Goal: Find specific page/section: Find specific page/section

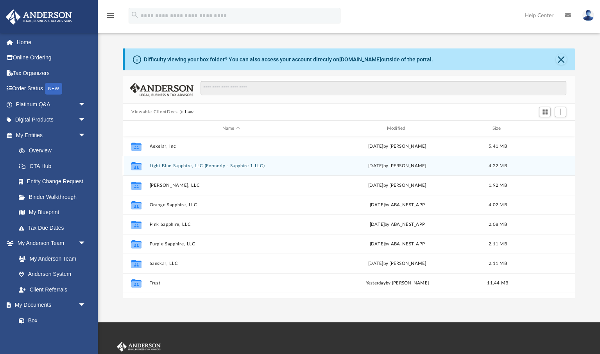
scroll to position [178, 452]
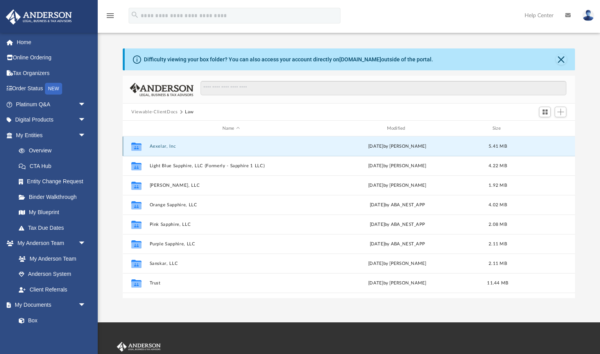
click at [165, 146] on button "Aexelar, Inc" at bounding box center [231, 146] width 163 height 5
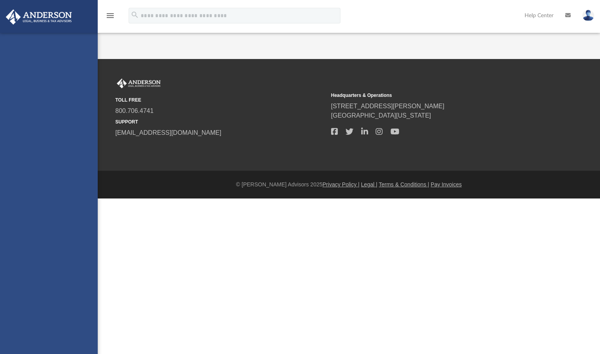
click at [27, 44] on div "[EMAIL_ADDRESS][DOMAIN_NAME] Sign Out [EMAIL_ADDRESS][DOMAIN_NAME] Home Online …" at bounding box center [49, 210] width 98 height 354
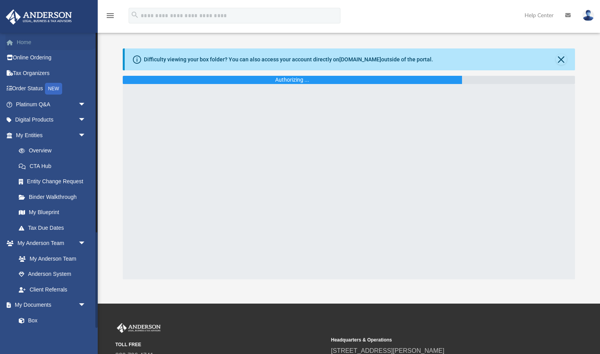
click at [27, 42] on link "Home" at bounding box center [51, 42] width 92 height 16
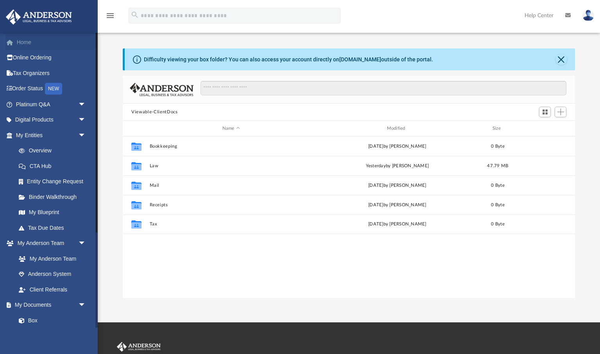
scroll to position [178, 452]
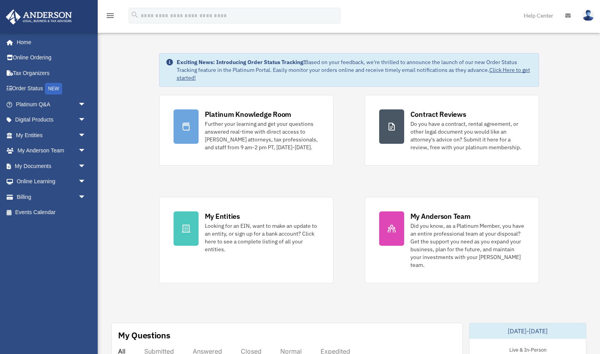
click at [83, 166] on span "arrow_drop_down" at bounding box center [86, 166] width 16 height 16
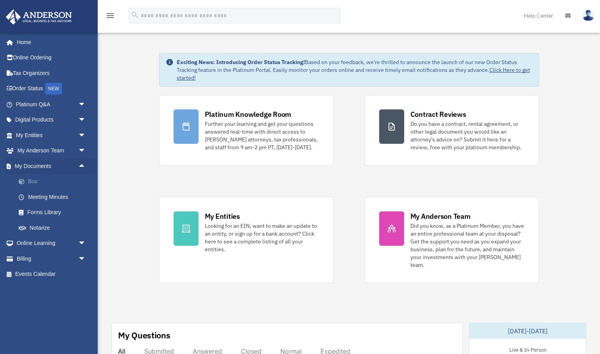
click at [32, 181] on link "Box" at bounding box center [54, 182] width 87 height 16
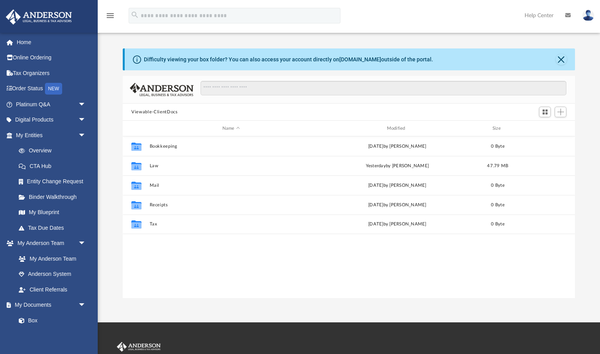
scroll to position [178, 452]
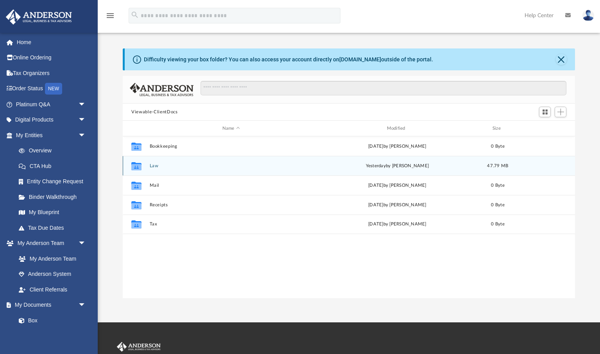
click at [156, 166] on button "Law" at bounding box center [231, 166] width 163 height 5
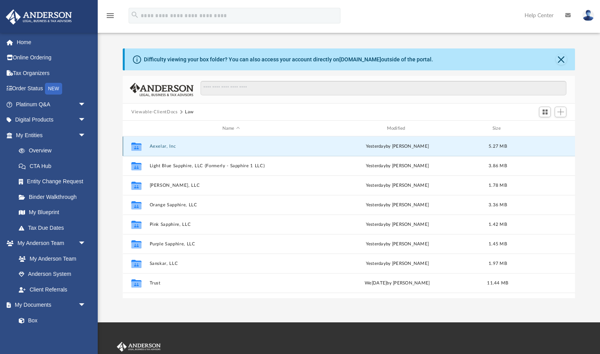
click at [161, 147] on button "Aexelar, Inc" at bounding box center [231, 146] width 163 height 5
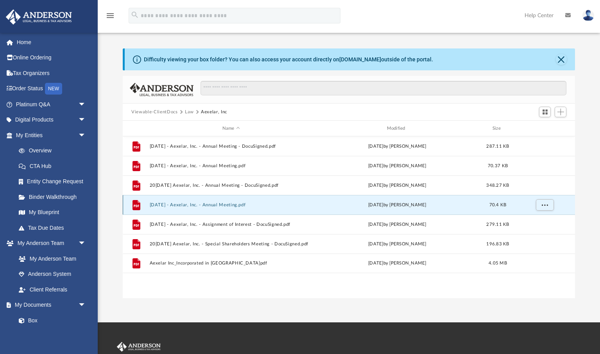
click at [228, 205] on button "2024.12.30 - Aexelar, Inc. - Annual Meeting.pdf" at bounding box center [231, 205] width 163 height 5
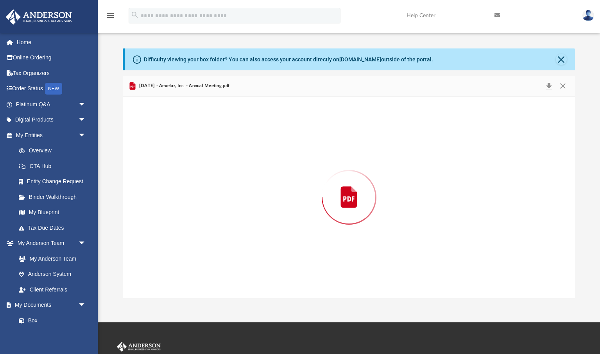
click at [228, 205] on div "Preview" at bounding box center [349, 198] width 453 height 202
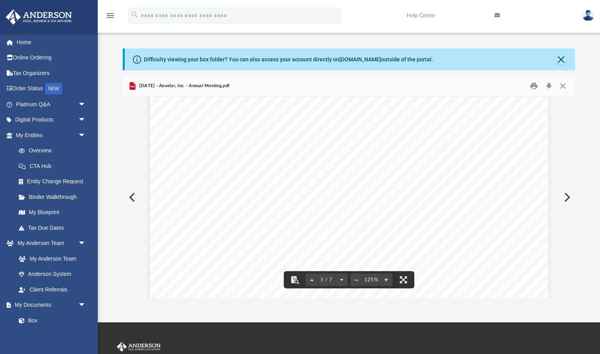
scroll to position [2176, 0]
click at [564, 86] on button "Close" at bounding box center [563, 86] width 14 height 12
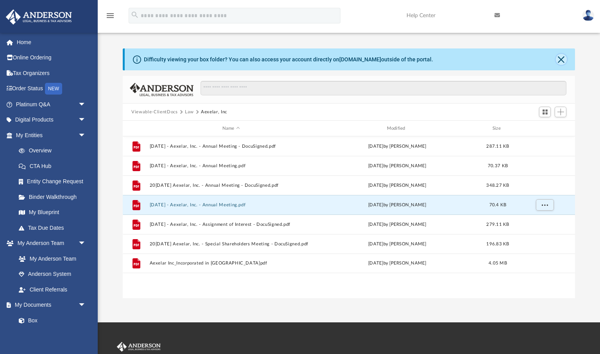
click at [564, 60] on button "Close" at bounding box center [561, 59] width 11 height 11
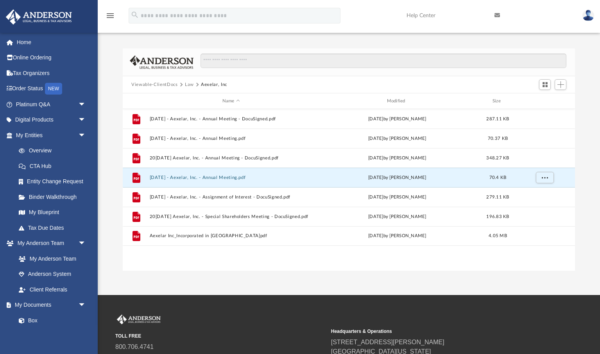
click at [189, 85] on button "Law" at bounding box center [189, 84] width 9 height 7
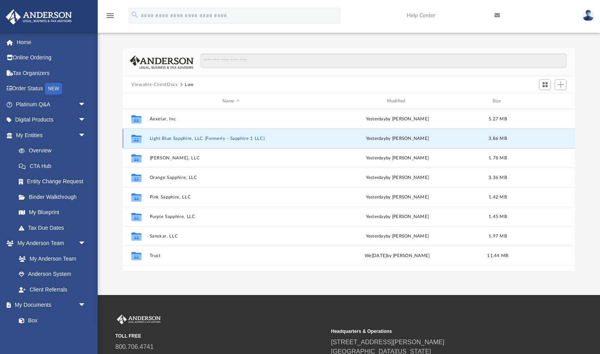
click at [187, 138] on button "Light Blue Sapphire, LLC (Formerly - Sapphire 1 LLC)" at bounding box center [231, 138] width 163 height 5
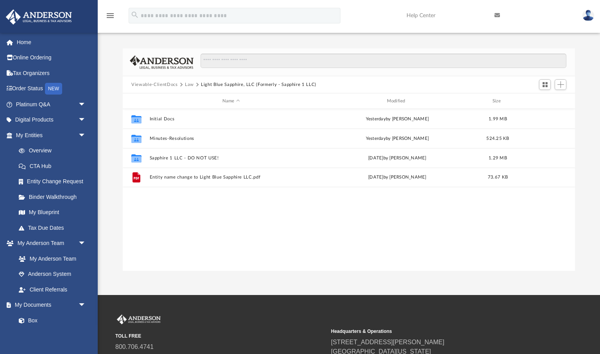
click at [189, 85] on button "Law" at bounding box center [189, 84] width 9 height 7
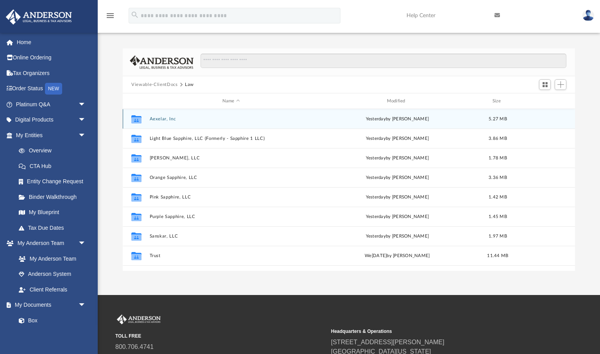
click at [165, 119] on button "Aexelar, Inc" at bounding box center [231, 119] width 163 height 5
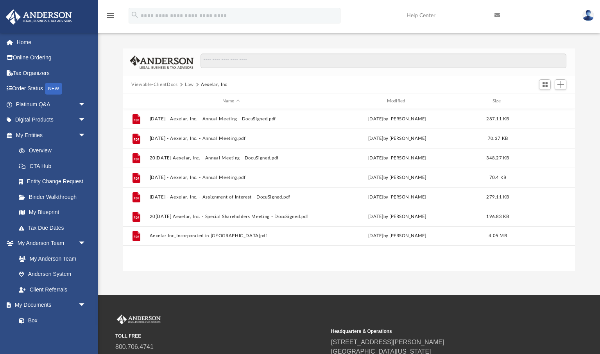
click at [188, 84] on button "Law" at bounding box center [189, 84] width 9 height 7
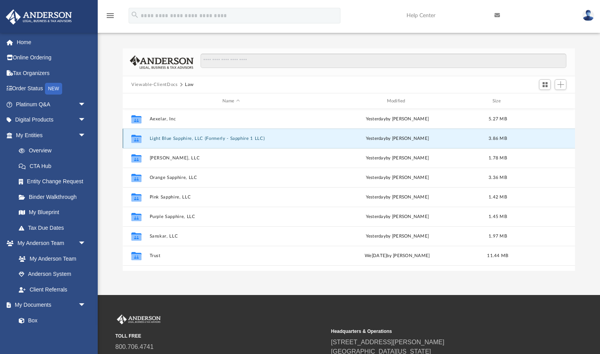
click at [194, 138] on button "Light Blue Sapphire, LLC (Formerly - Sapphire 1 LLC)" at bounding box center [231, 138] width 163 height 5
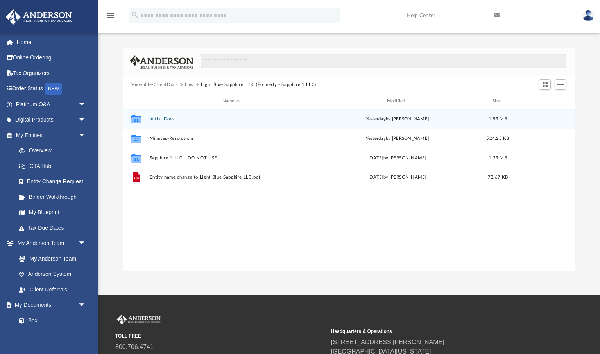
click at [164, 119] on button "Initial Docs" at bounding box center [231, 119] width 163 height 5
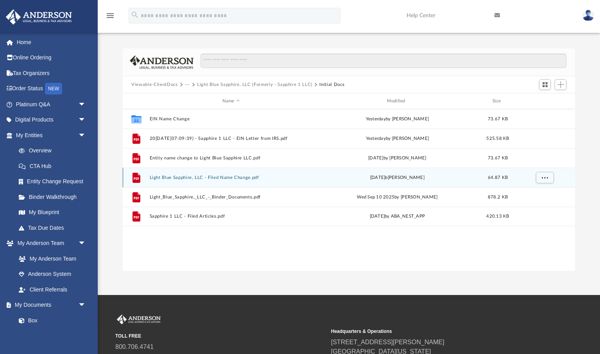
click at [232, 178] on button "Light Blue Sapphire, LLC - Filed Name Change.pdf" at bounding box center [231, 177] width 163 height 5
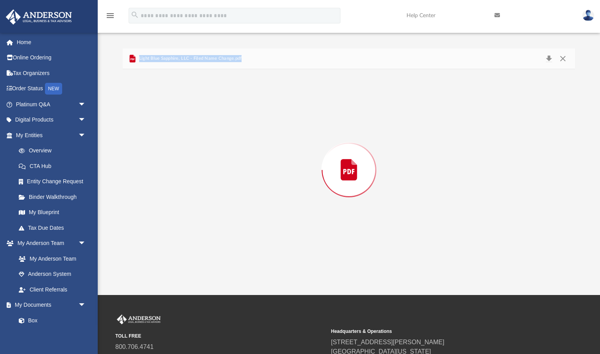
click at [232, 178] on div "Preview" at bounding box center [349, 170] width 453 height 202
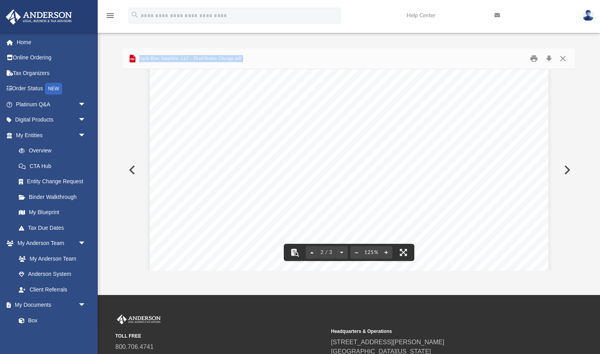
scroll to position [827, 0]
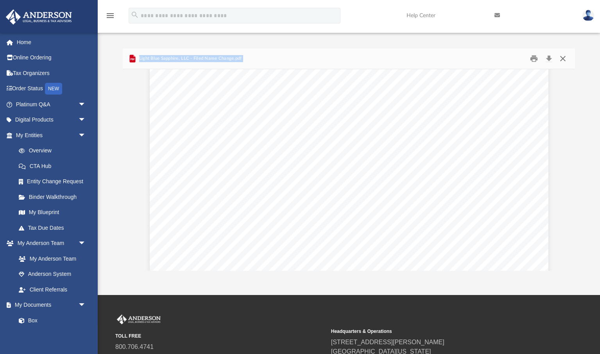
click at [561, 60] on button "Close" at bounding box center [563, 59] width 14 height 12
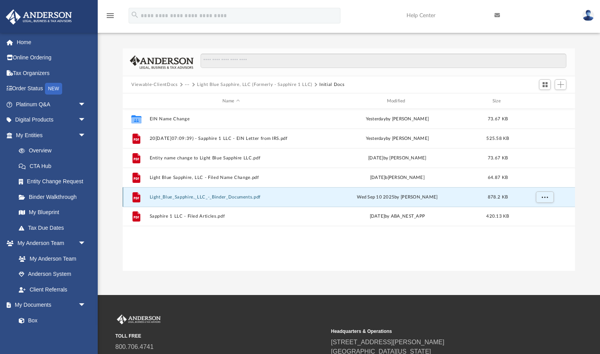
click at [235, 199] on button "Light_Blue_Sapphire,_LLC_-_Binder_Documents.pdf" at bounding box center [231, 197] width 163 height 5
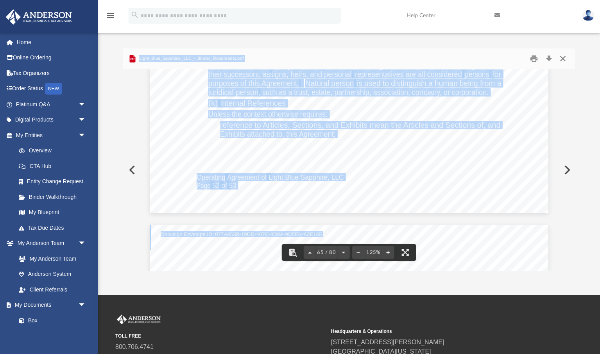
scroll to position [34146, 0]
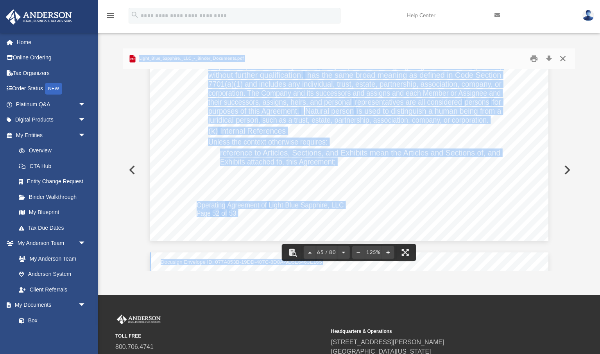
click at [564, 59] on button "Close" at bounding box center [563, 59] width 14 height 12
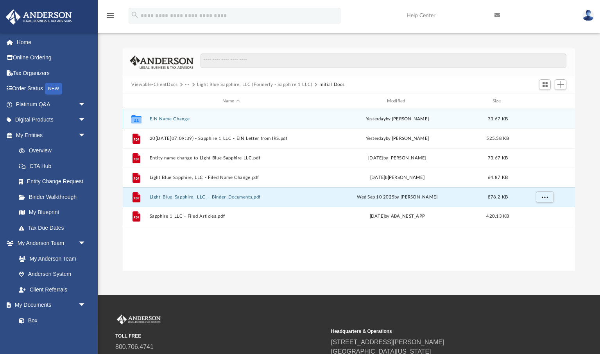
click at [168, 119] on button "EIN Name Change" at bounding box center [231, 119] width 163 height 5
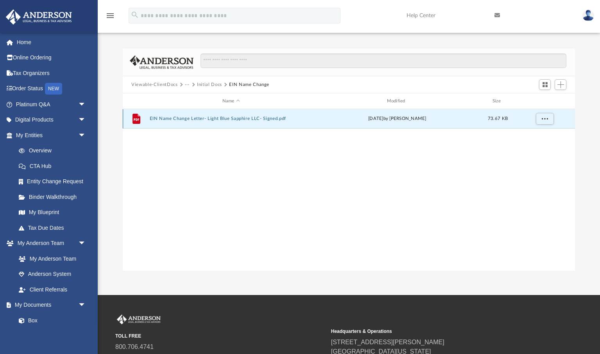
click at [210, 119] on button "EIN Name Change Letter- Light Blue Sapphire LLC- Signed.pdf" at bounding box center [231, 118] width 163 height 5
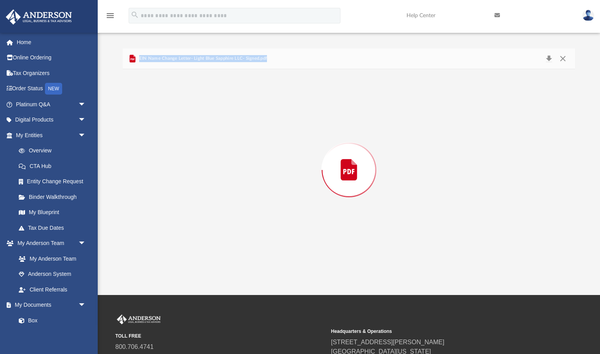
click at [210, 119] on div "Preview" at bounding box center [349, 170] width 453 height 202
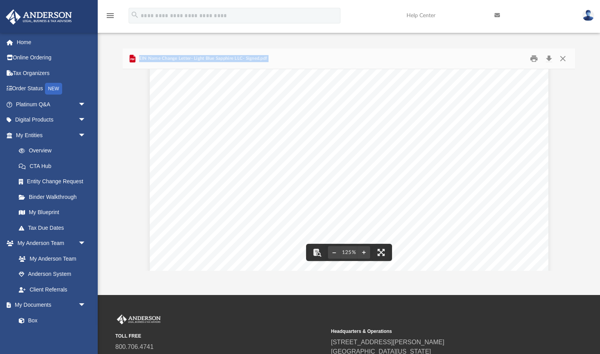
scroll to position [0, 0]
click at [565, 59] on button "Close" at bounding box center [563, 59] width 14 height 12
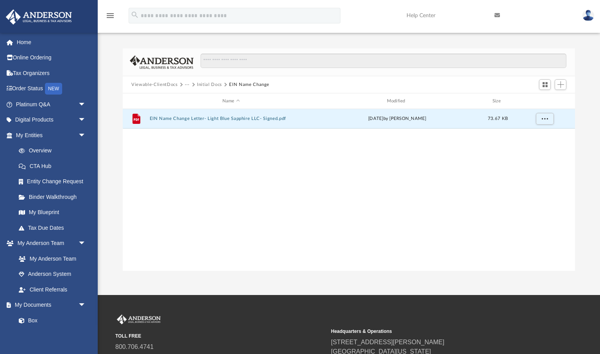
click at [206, 84] on button "Initial Docs" at bounding box center [209, 84] width 25 height 7
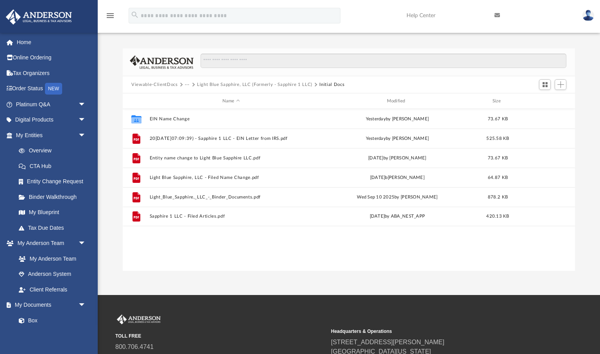
click at [188, 85] on button "···" at bounding box center [187, 84] width 5 height 7
click at [195, 100] on li "Law" at bounding box center [193, 98] width 9 height 8
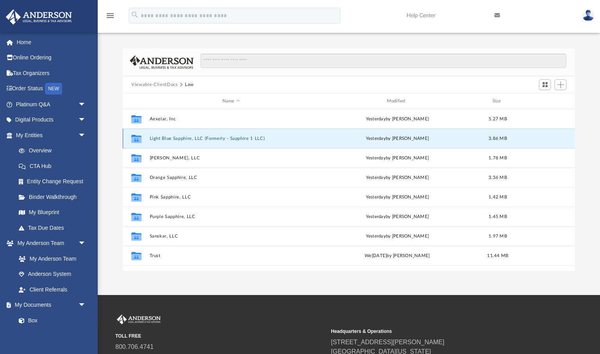
click at [168, 137] on button "Light Blue Sapphire, LLC (Formerly - Sapphire 1 LLC)" at bounding box center [231, 138] width 163 height 5
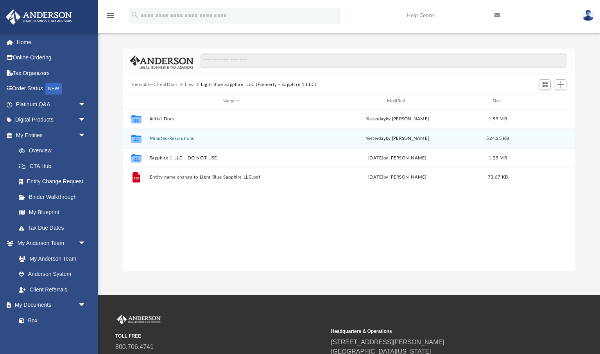
click at [164, 139] on button "Minutes-Resolutions" at bounding box center [231, 138] width 163 height 5
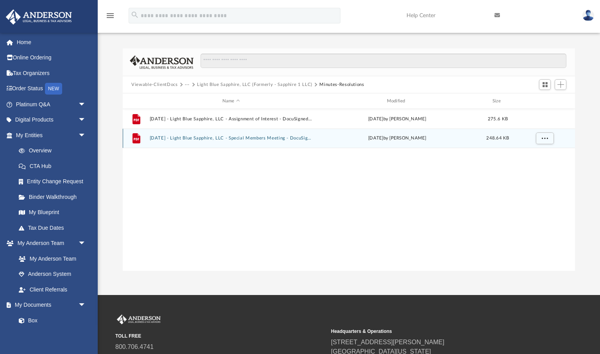
click at [164, 139] on button "2025.06.24 - Light Blue Sapphire, LLC - Special Members Meeting - DocuSigned.pdf" at bounding box center [231, 138] width 163 height 5
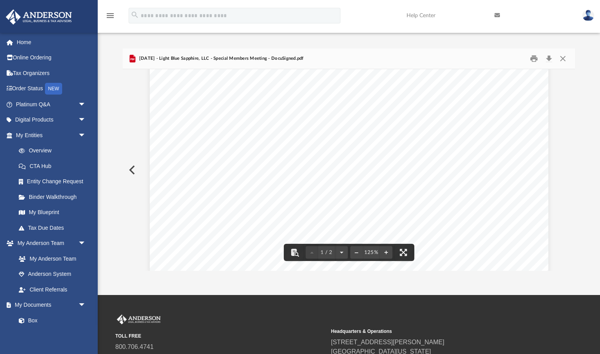
scroll to position [68, 0]
click at [564, 59] on button "Close" at bounding box center [563, 59] width 14 height 12
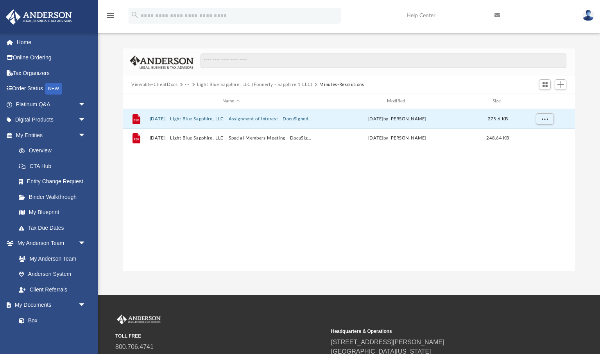
click at [261, 120] on button "2025.06.24 - Light Blue Sapphire, LLC - Assignment of Interest - DocuSigned.pdf" at bounding box center [231, 119] width 163 height 5
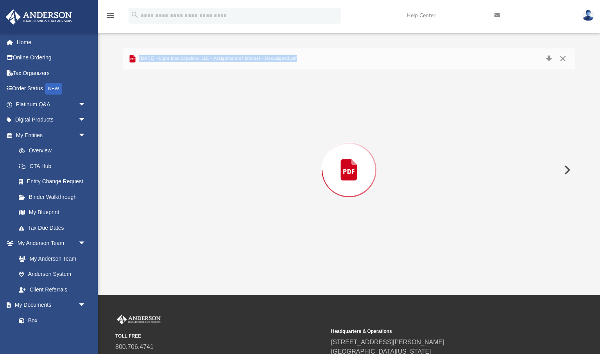
click at [261, 120] on div "Preview" at bounding box center [349, 170] width 453 height 202
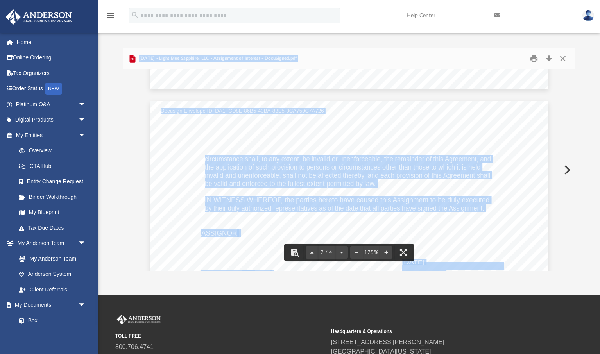
scroll to position [499, 0]
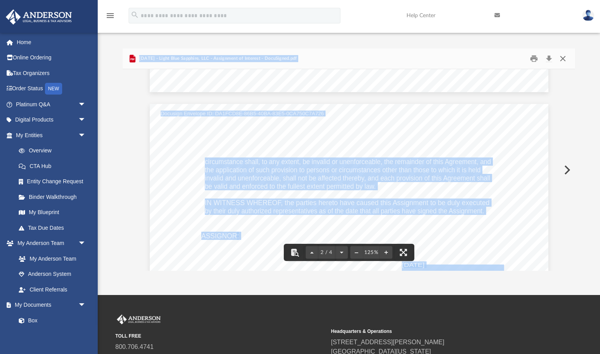
click at [564, 59] on button "Close" at bounding box center [563, 59] width 14 height 12
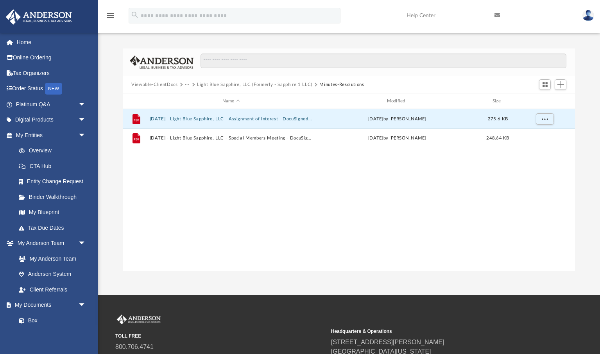
click at [189, 84] on button "···" at bounding box center [187, 84] width 5 height 7
click at [188, 84] on button "···" at bounding box center [187, 84] width 5 height 7
click at [206, 85] on button "Light Blue Sapphire, LLC (Formerly - Sapphire 1 LLC)" at bounding box center [254, 84] width 115 height 7
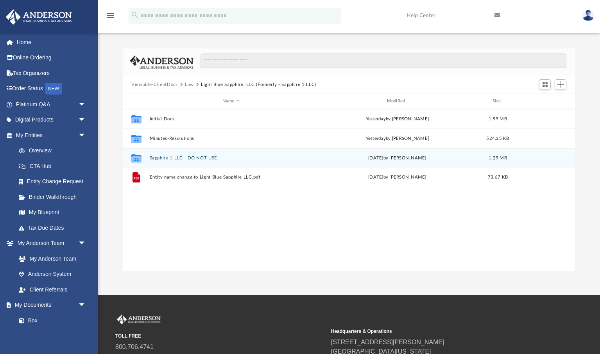
click at [184, 158] on button "Sapphire 1 LLC - DO NOT USE!" at bounding box center [231, 158] width 163 height 5
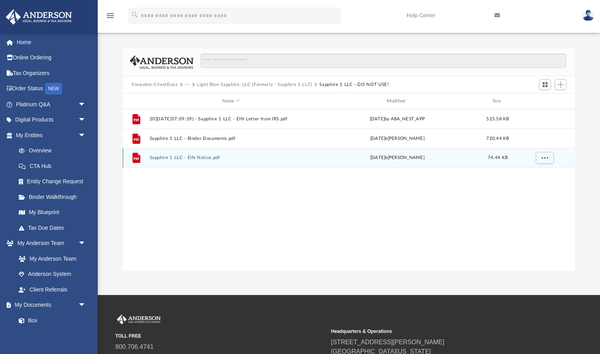
click at [201, 159] on button "Sapphire 1 LLC - EIN Notice.pdf" at bounding box center [231, 157] width 163 height 5
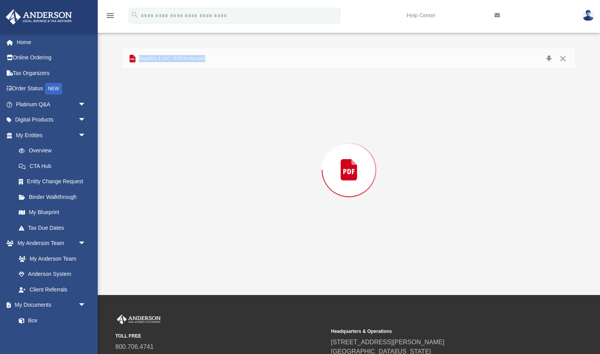
click at [201, 159] on div "Preview" at bounding box center [349, 170] width 453 height 202
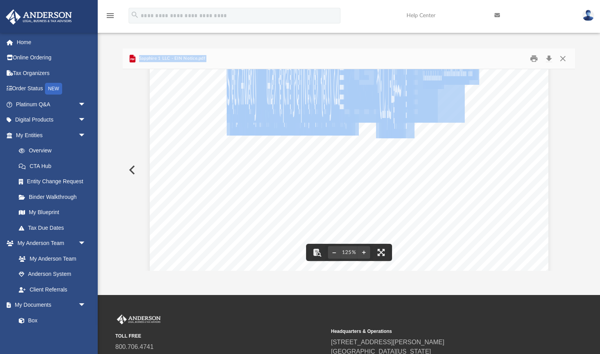
scroll to position [0, 0]
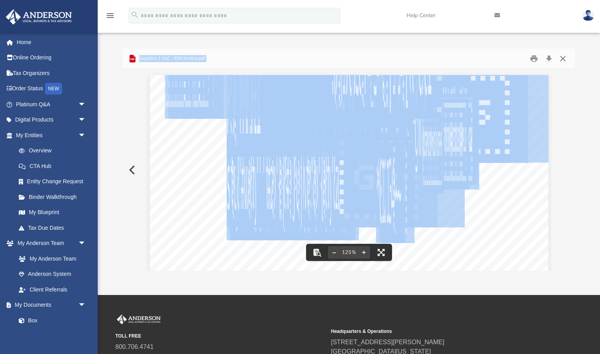
click at [564, 59] on button "Close" at bounding box center [563, 59] width 14 height 12
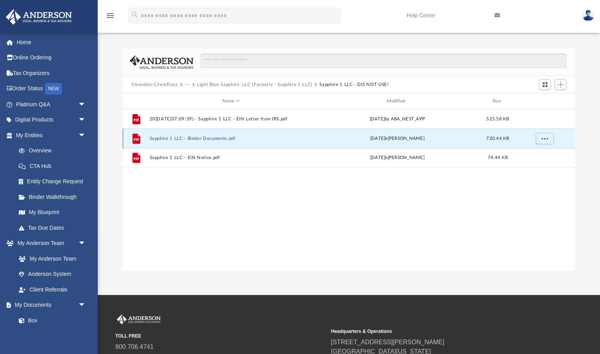
click at [220, 139] on button "Sapphire 1 LLC - Binder Documents.pdf" at bounding box center [231, 138] width 163 height 5
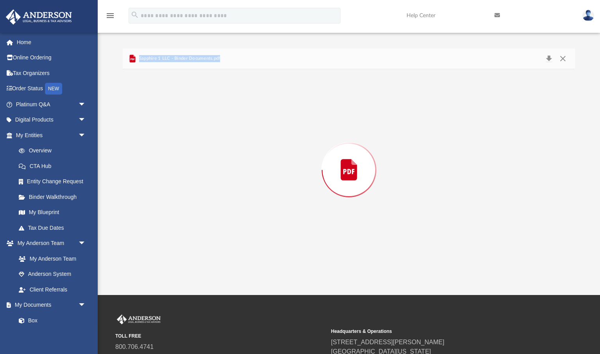
click at [220, 139] on div "Preview" at bounding box center [349, 170] width 453 height 202
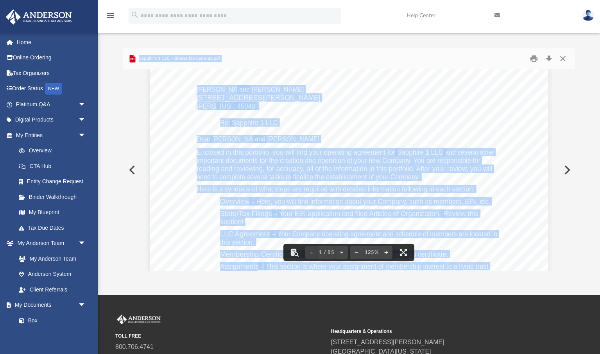
scroll to position [14, 0]
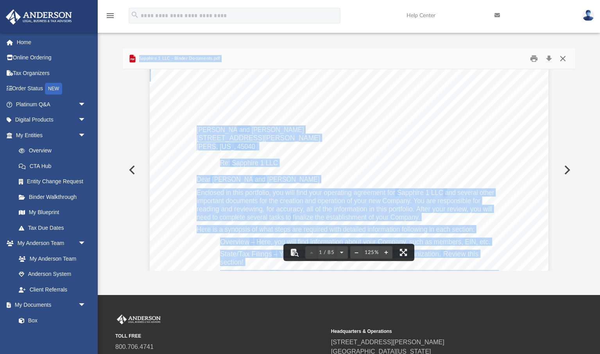
click at [563, 59] on button "Close" at bounding box center [563, 59] width 14 height 12
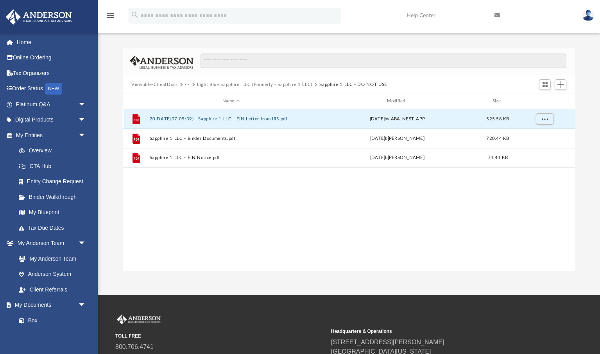
click at [272, 119] on button "2025.03.18 (07:09:39) - Sapphire 1 LLC - EIN Letter from IRS.pdf" at bounding box center [231, 119] width 163 height 5
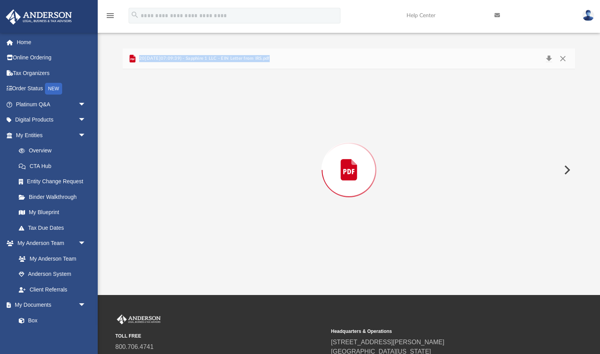
click at [271, 119] on div "Preview" at bounding box center [349, 170] width 453 height 202
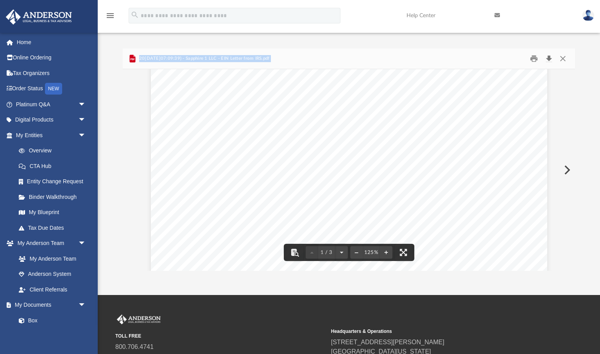
scroll to position [0, 0]
click at [563, 59] on button "Close" at bounding box center [563, 59] width 14 height 12
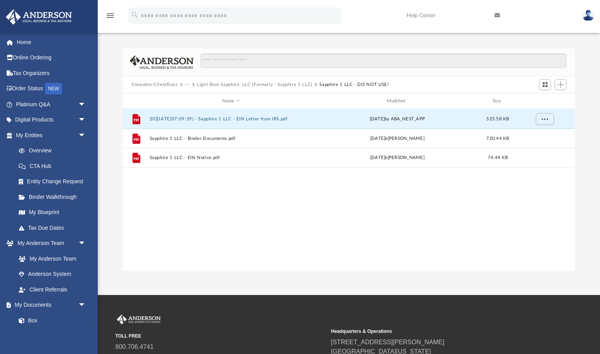
click at [198, 85] on button "Light Blue Sapphire, LLC (Formerly - Sapphire 1 LLC)" at bounding box center [254, 84] width 115 height 7
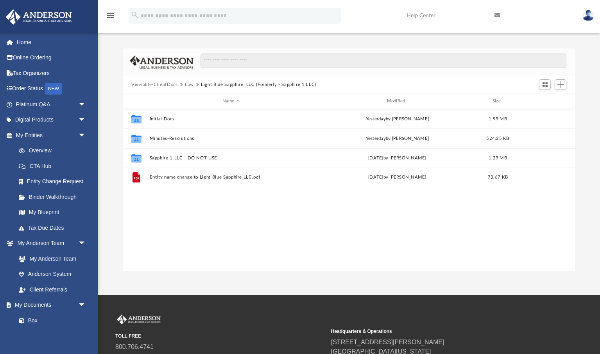
click at [190, 84] on button "Law" at bounding box center [189, 84] width 9 height 7
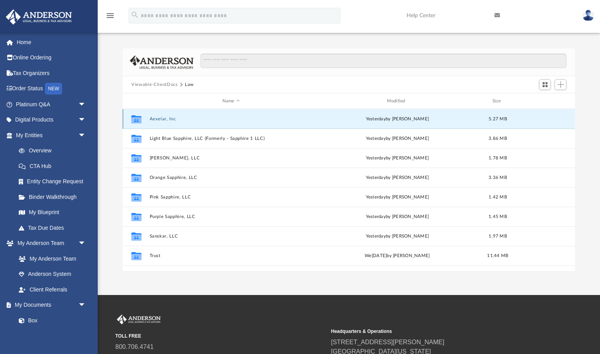
click at [163, 120] on button "Aexelar, Inc" at bounding box center [231, 119] width 163 height 5
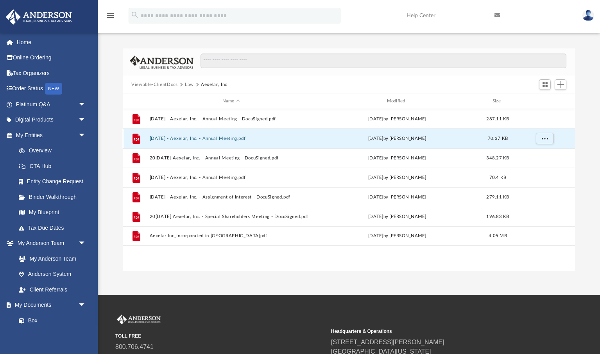
click at [236, 138] on button "2023.12.30 - Aexelar, Inc. - Annual Meeting.pdf" at bounding box center [231, 138] width 163 height 5
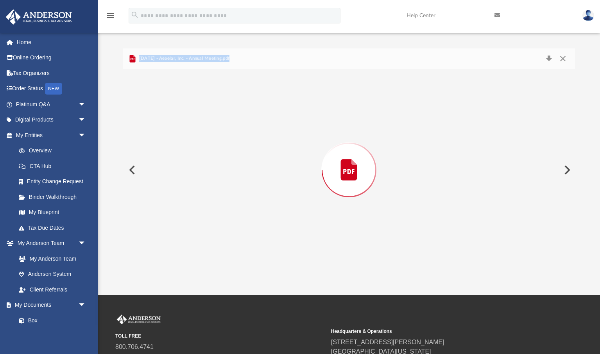
click at [236, 138] on div "Preview" at bounding box center [349, 170] width 453 height 202
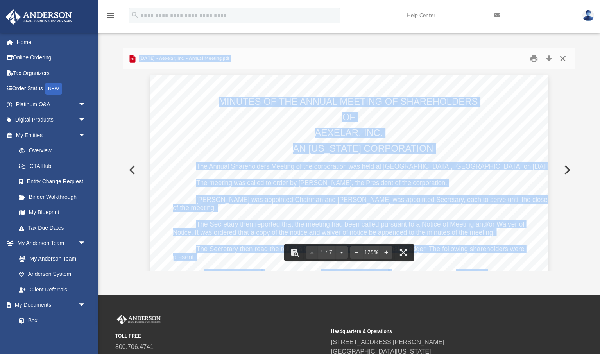
click at [564, 58] on button "Close" at bounding box center [563, 59] width 14 height 12
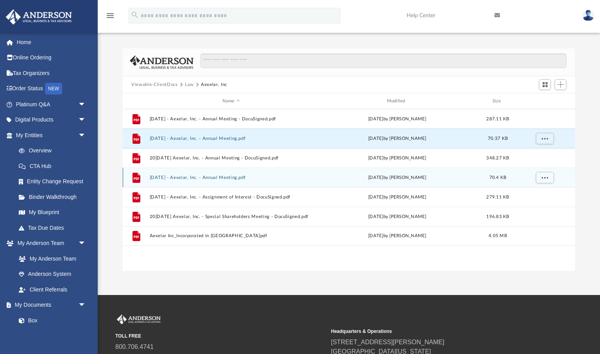
click at [235, 178] on button "2024.12.30 - Aexelar, Inc. - Annual Meeting.pdf" at bounding box center [231, 177] width 163 height 5
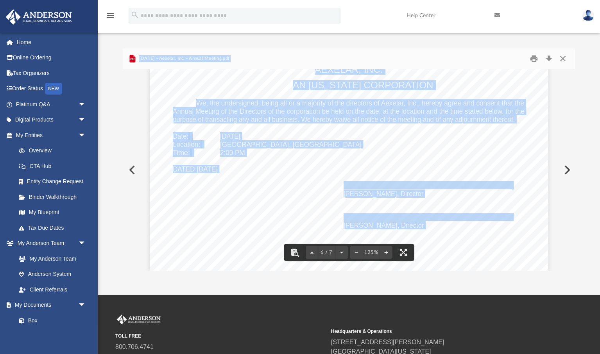
scroll to position [2723, 0]
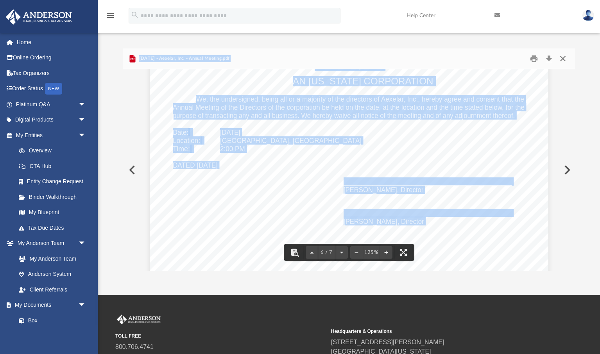
click at [563, 58] on button "Close" at bounding box center [563, 59] width 14 height 12
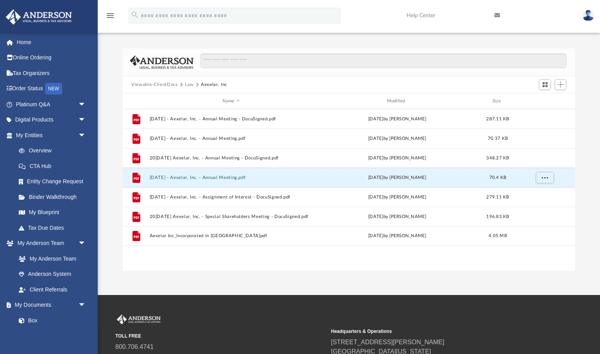
click at [190, 85] on button "Law" at bounding box center [189, 84] width 9 height 7
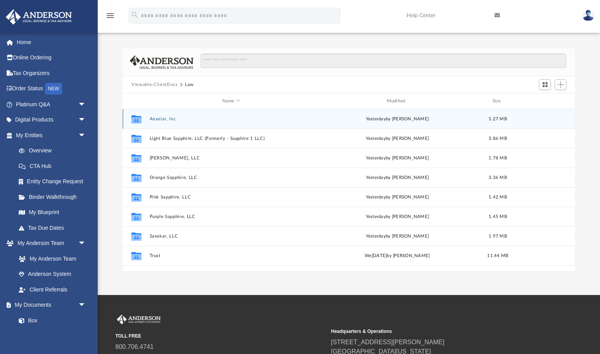
click at [162, 117] on button "Aexelar, Inc" at bounding box center [231, 119] width 163 height 5
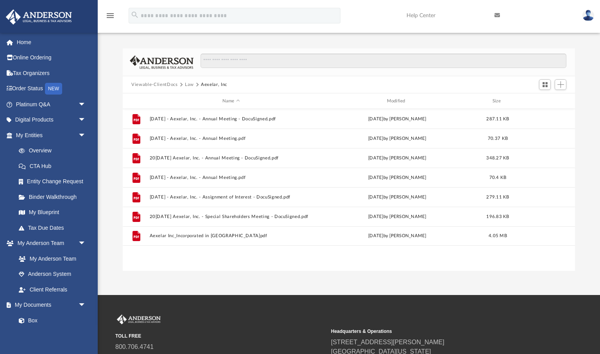
click at [189, 84] on button "Law" at bounding box center [189, 84] width 9 height 7
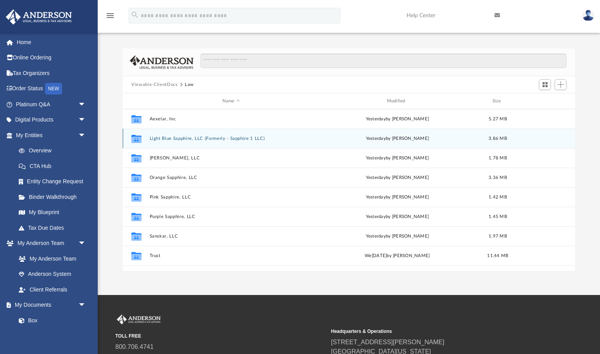
click at [183, 138] on button "Light Blue Sapphire, LLC (Formerly - Sapphire 1 LLC)" at bounding box center [231, 138] width 163 height 5
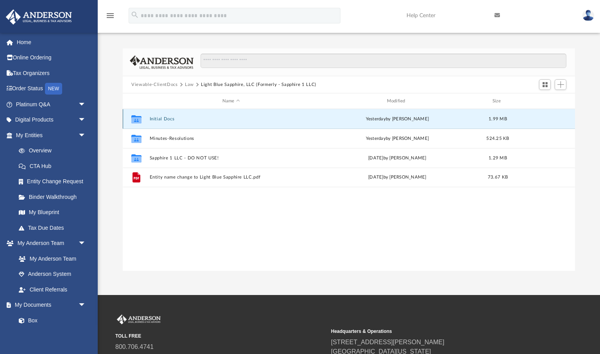
click at [167, 119] on button "Initial Docs" at bounding box center [231, 119] width 163 height 5
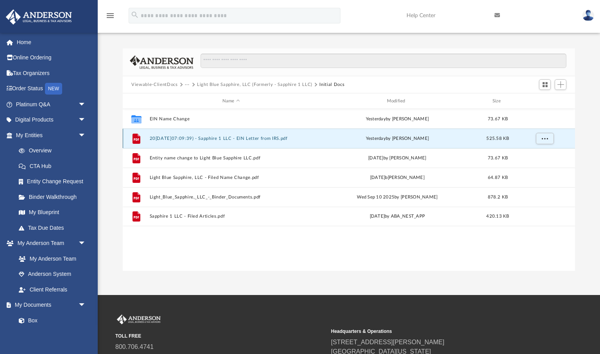
click at [237, 138] on button "2025.03.18 (07:09:39) - Sapphire 1 LLC - EIN Letter from IRS.pdf" at bounding box center [231, 138] width 163 height 5
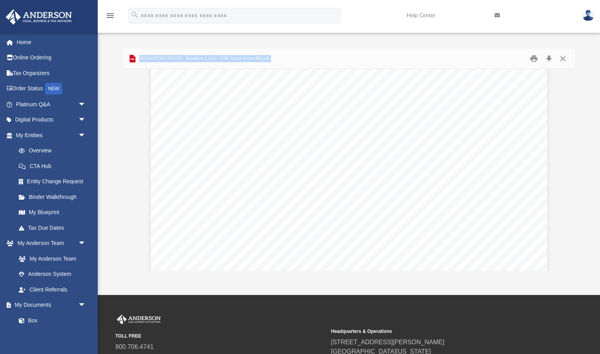
scroll to position [0, 0]
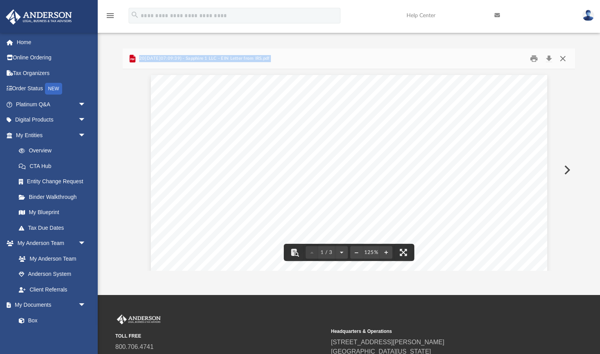
click at [562, 60] on button "Close" at bounding box center [563, 59] width 14 height 12
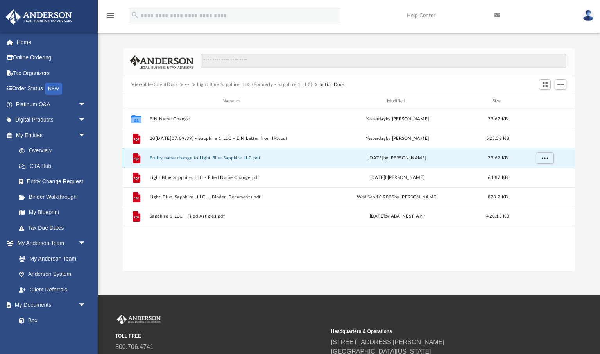
click at [187, 158] on button "Entity name change to Light Blue Sapphire LLC.pdf" at bounding box center [231, 158] width 163 height 5
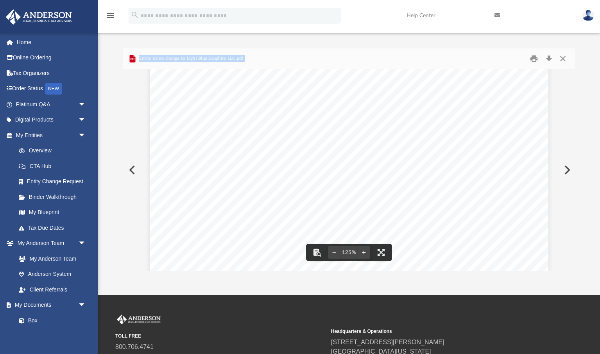
scroll to position [83, 0]
click at [564, 58] on button "Close" at bounding box center [563, 59] width 14 height 12
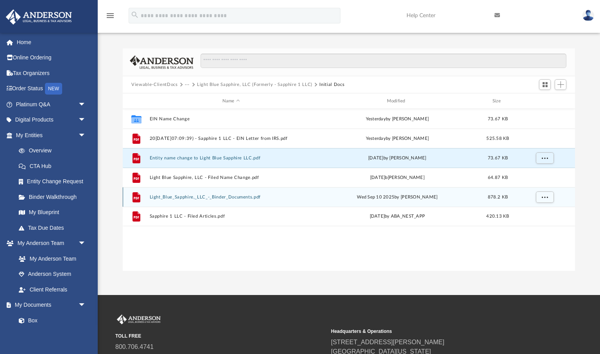
click at [238, 198] on button "Light_Blue_Sapphire,_LLC_-_Binder_Documents.pdf" at bounding box center [231, 197] width 163 height 5
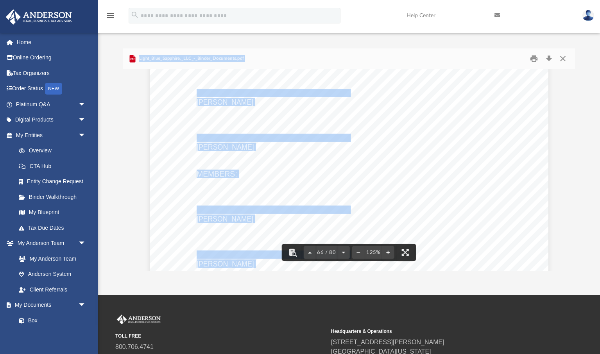
scroll to position [34559, 0]
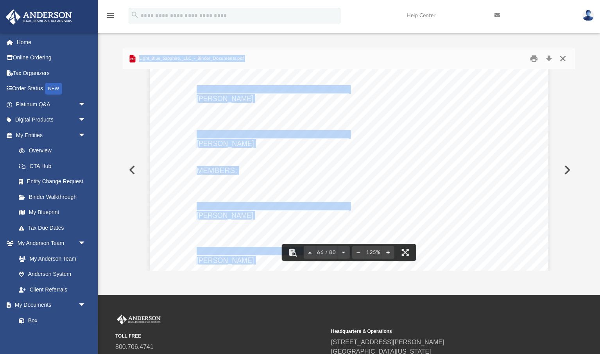
click at [564, 59] on button "Close" at bounding box center [563, 59] width 14 height 12
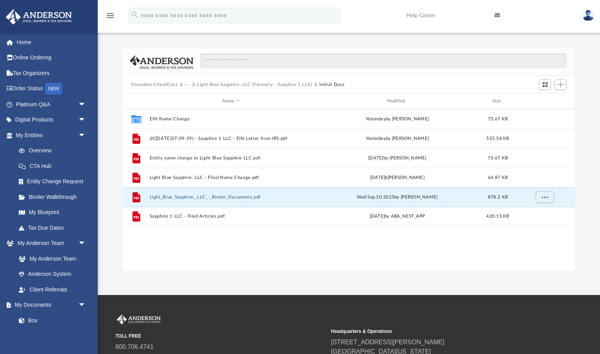
click at [187, 84] on button "···" at bounding box center [187, 84] width 5 height 7
click at [194, 100] on li "Law" at bounding box center [193, 98] width 9 height 8
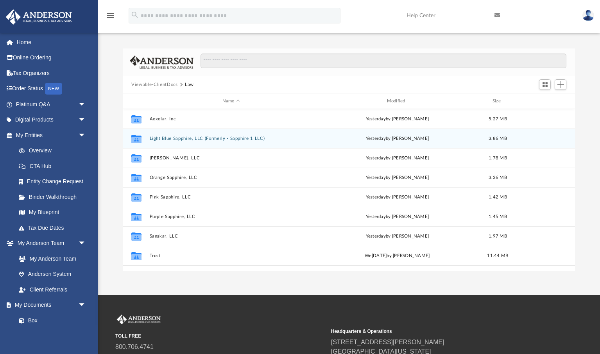
click at [185, 139] on button "Light Blue Sapphire, LLC (Formerly - Sapphire 1 LLC)" at bounding box center [231, 138] width 163 height 5
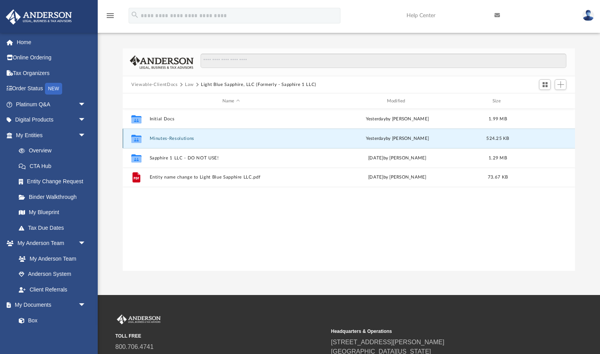
click at [185, 139] on button "Minutes-Resolutions" at bounding box center [231, 138] width 163 height 5
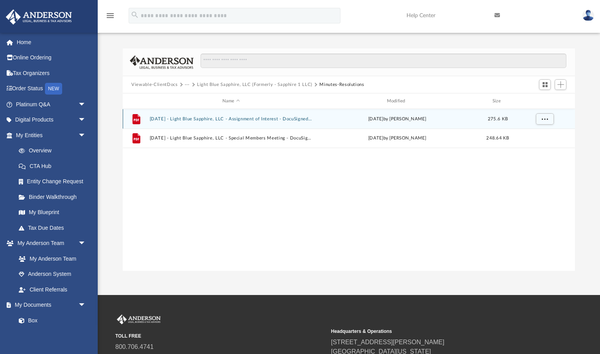
click at [206, 119] on button "2025.06.24 - Light Blue Sapphire, LLC - Assignment of Interest - DocuSigned.pdf" at bounding box center [231, 119] width 163 height 5
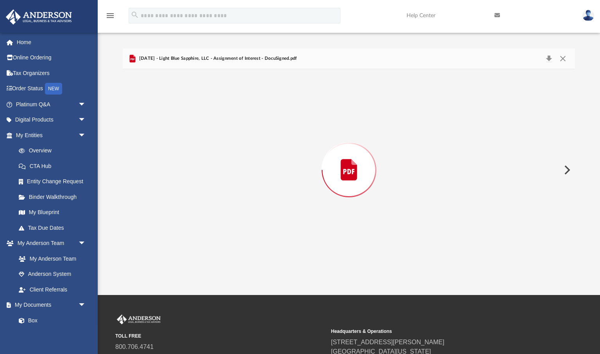
scroll to position [528, 0]
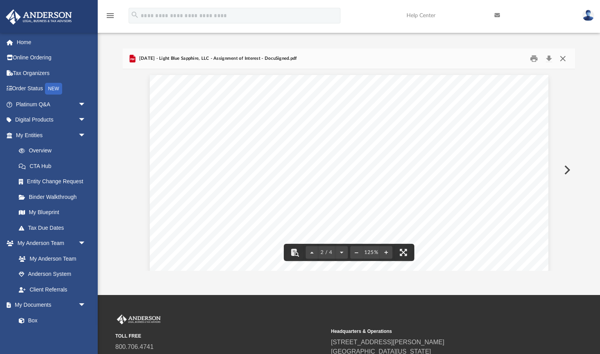
click at [562, 58] on button "Close" at bounding box center [563, 59] width 14 height 12
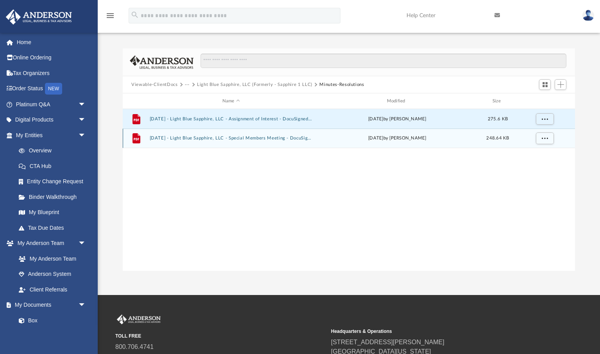
click at [220, 138] on button "2025.06.24 - Light Blue Sapphire, LLC - Special Members Meeting - DocuSigned.pdf" at bounding box center [231, 138] width 163 height 5
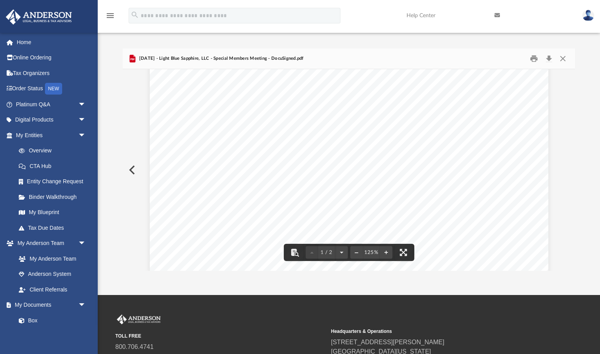
scroll to position [235, 0]
click at [564, 59] on button "Close" at bounding box center [563, 59] width 14 height 12
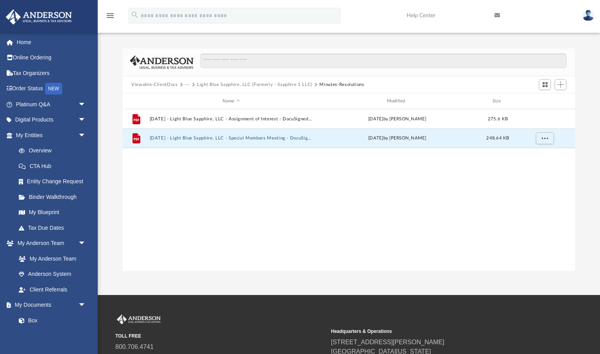
click at [188, 85] on button "···" at bounding box center [187, 84] width 5 height 7
click at [194, 100] on li "Law" at bounding box center [193, 98] width 9 height 8
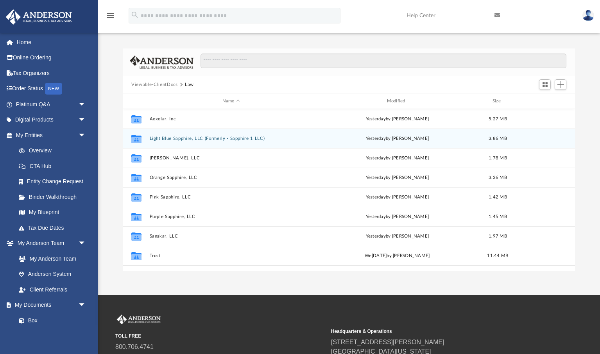
click at [174, 140] on button "Light Blue Sapphire, LLC (Formerly - Sapphire 1 LLC)" at bounding box center [231, 138] width 163 height 5
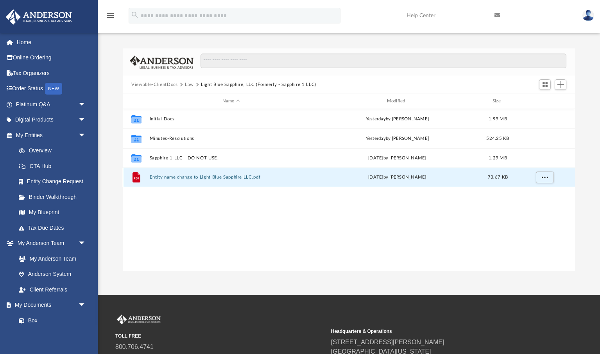
click at [181, 178] on button "Entity name change to Light Blue Sapphire LLC.pdf" at bounding box center [231, 177] width 163 height 5
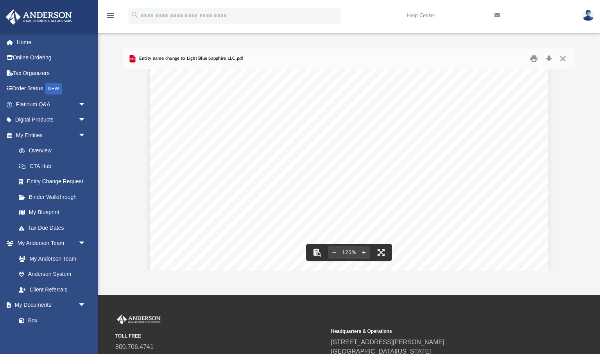
scroll to position [326, 0]
click at [565, 59] on button "Close" at bounding box center [563, 59] width 14 height 12
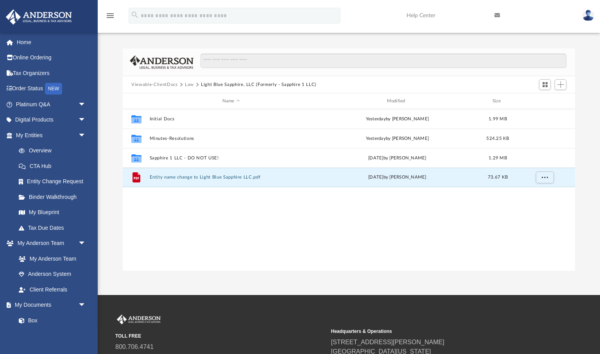
click at [190, 84] on button "Law" at bounding box center [189, 84] width 9 height 7
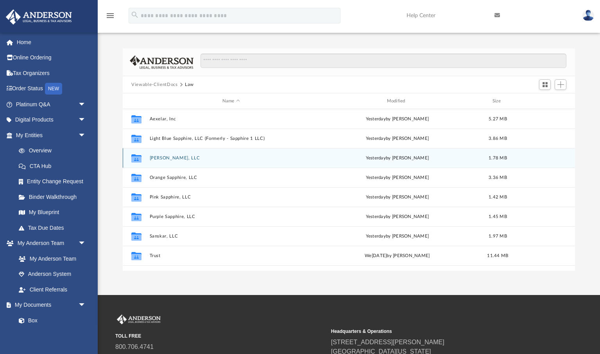
click at [157, 158] on button "Omkar, LLC" at bounding box center [231, 158] width 163 height 5
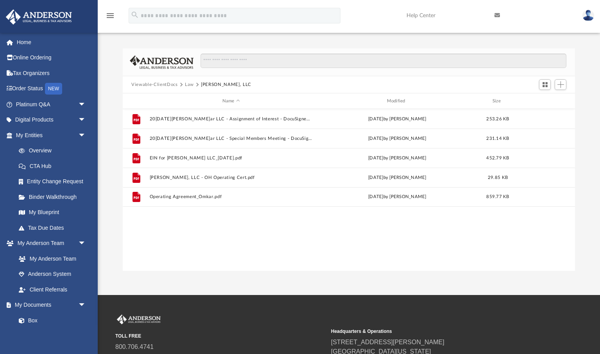
click at [189, 85] on button "Law" at bounding box center [189, 84] width 9 height 7
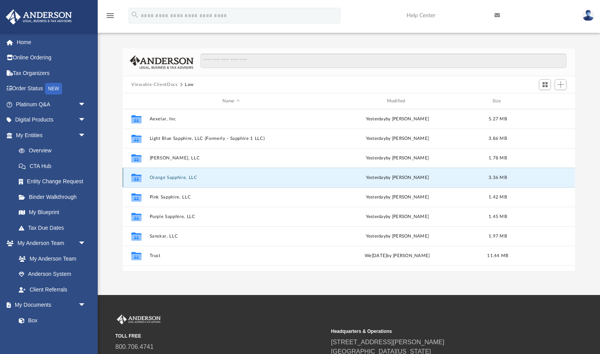
click at [172, 177] on button "Orange Sapphire, LLC" at bounding box center [231, 177] width 163 height 5
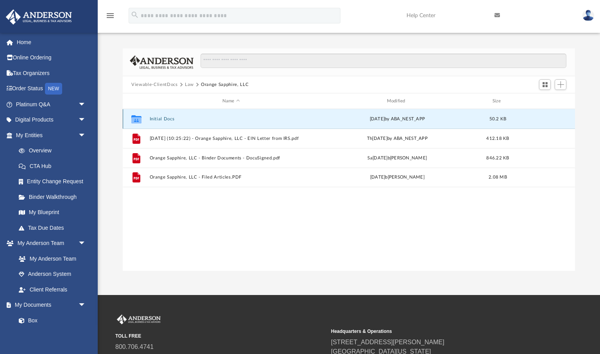
click at [161, 119] on button "Initial Docs" at bounding box center [231, 119] width 163 height 5
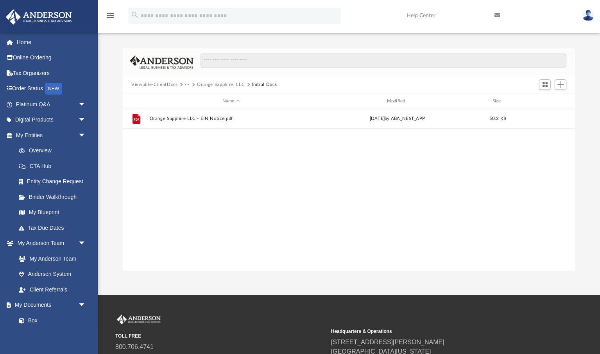
click at [189, 84] on button "···" at bounding box center [187, 84] width 5 height 7
click at [193, 98] on li "Law" at bounding box center [193, 98] width 9 height 8
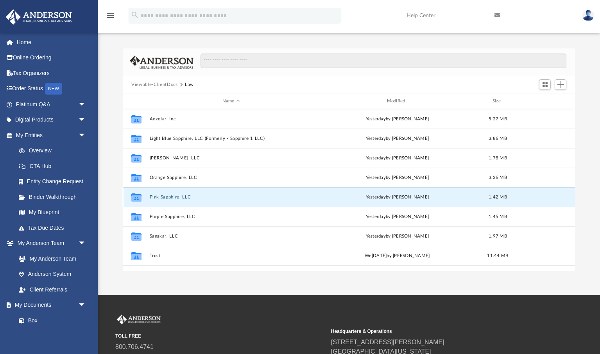
click at [173, 198] on button "Pink Sapphire, LLC" at bounding box center [231, 197] width 163 height 5
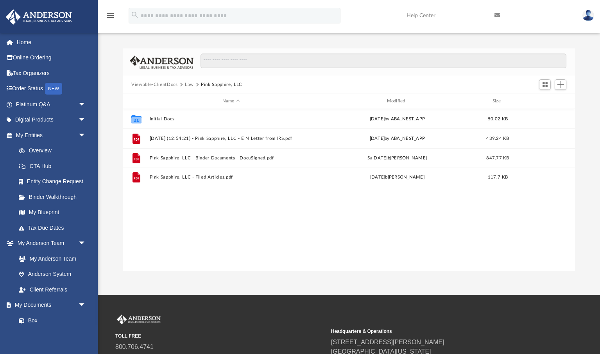
click at [189, 84] on button "Law" at bounding box center [189, 84] width 9 height 7
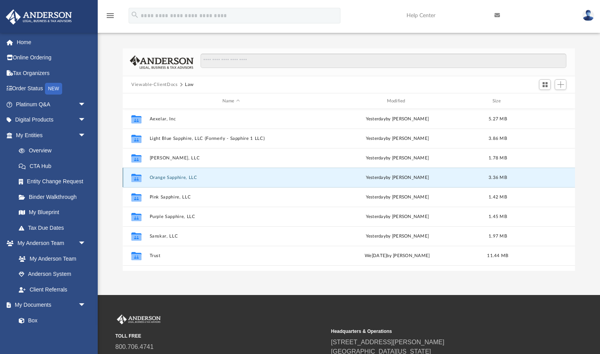
click at [172, 178] on button "Orange Sapphire, LLC" at bounding box center [231, 177] width 163 height 5
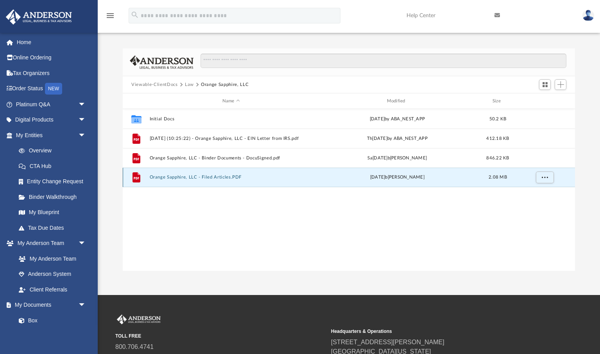
click at [212, 178] on button "Orange Sapphire, LLC - Filed Articles.PDF" at bounding box center [231, 177] width 163 height 5
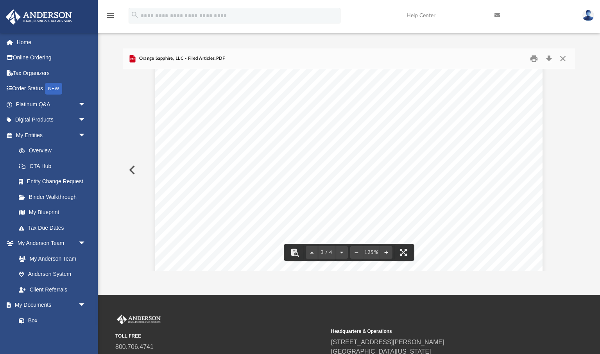
scroll to position [1208, 0]
click at [564, 59] on button "Close" at bounding box center [563, 59] width 14 height 12
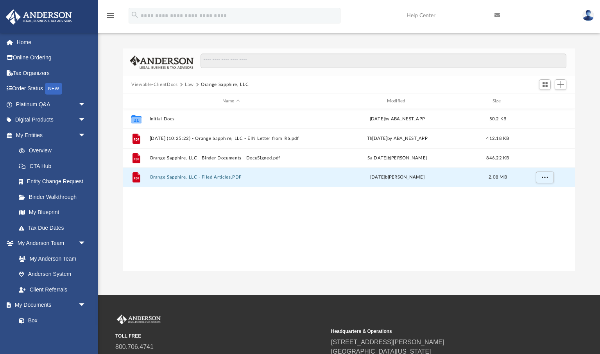
click at [189, 84] on button "Law" at bounding box center [189, 84] width 9 height 7
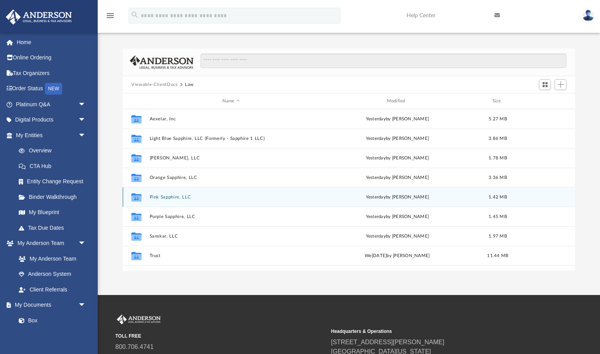
click at [177, 197] on button "Pink Sapphire, LLC" at bounding box center [231, 197] width 163 height 5
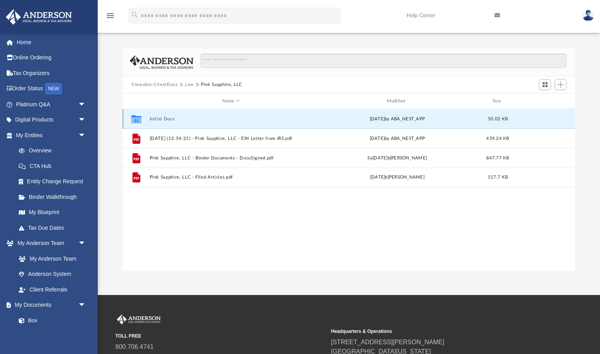
click at [160, 120] on button "Initial Docs" at bounding box center [231, 119] width 163 height 5
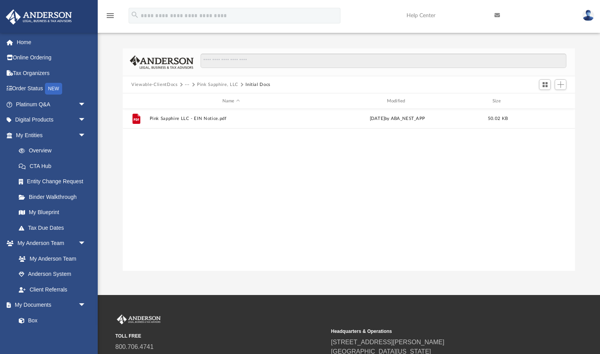
click at [186, 85] on button "···" at bounding box center [187, 84] width 5 height 7
click at [195, 100] on li "Law" at bounding box center [193, 98] width 9 height 8
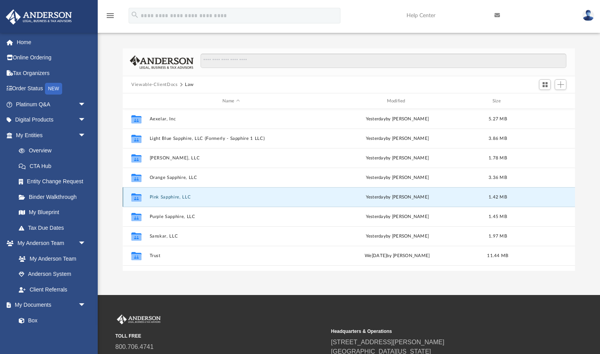
click at [172, 197] on button "Pink Sapphire, LLC" at bounding box center [231, 197] width 163 height 5
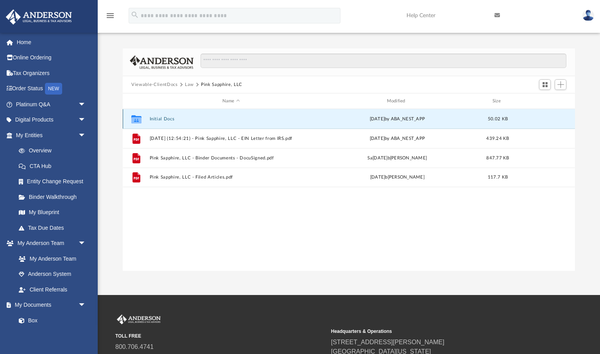
click at [161, 118] on button "Initial Docs" at bounding box center [231, 119] width 163 height 5
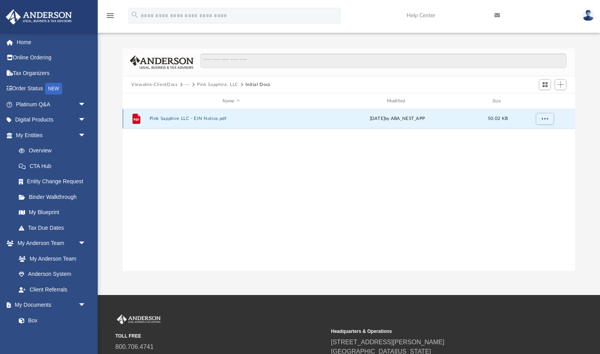
click at [197, 120] on button "Pink Sapphire LLC - EIN Notice.pdf" at bounding box center [231, 118] width 163 height 5
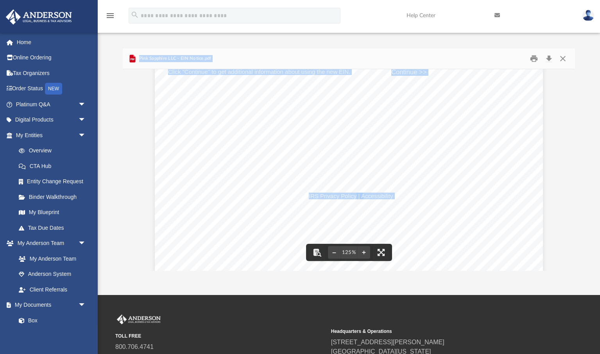
scroll to position [0, 0]
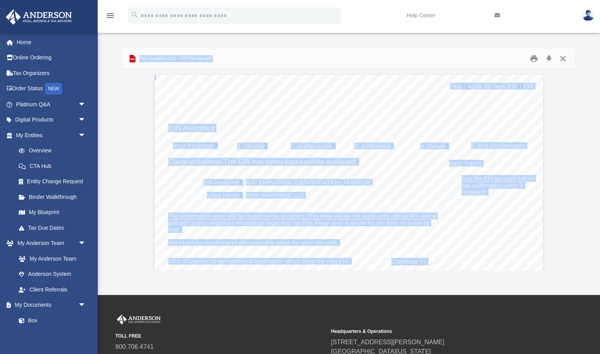
click at [562, 59] on button "Close" at bounding box center [563, 59] width 14 height 12
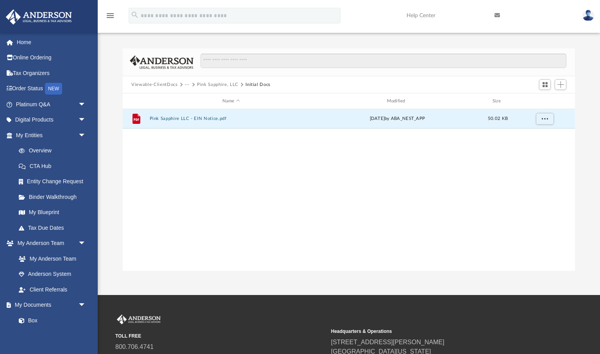
click at [187, 84] on button "···" at bounding box center [187, 84] width 5 height 7
click at [192, 99] on li "Law" at bounding box center [193, 98] width 9 height 8
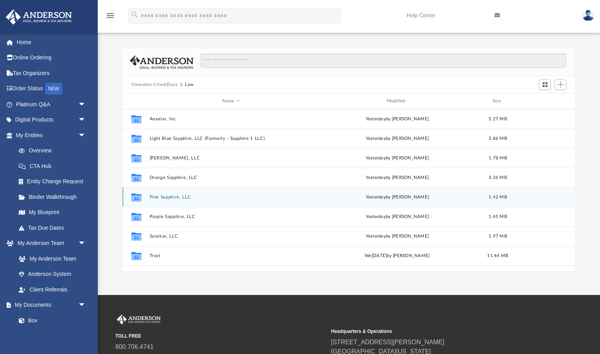
click at [163, 197] on button "Pink Sapphire, LLC" at bounding box center [231, 197] width 163 height 5
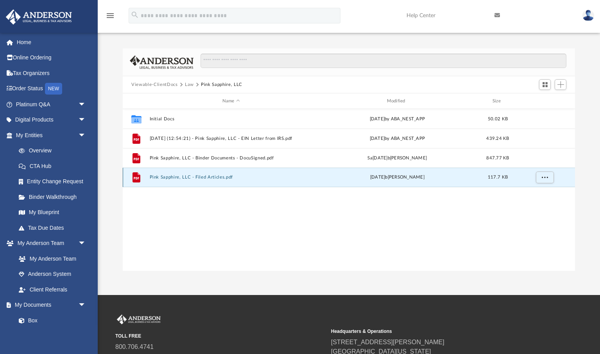
click at [218, 178] on button "Pink Sapphire, LLC - Filed Articles.pdf" at bounding box center [231, 177] width 163 height 5
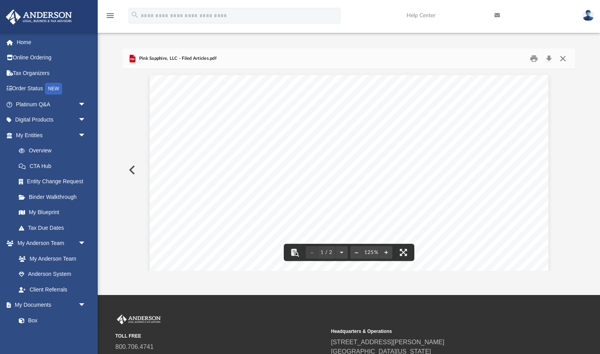
click at [564, 59] on button "Close" at bounding box center [563, 59] width 14 height 12
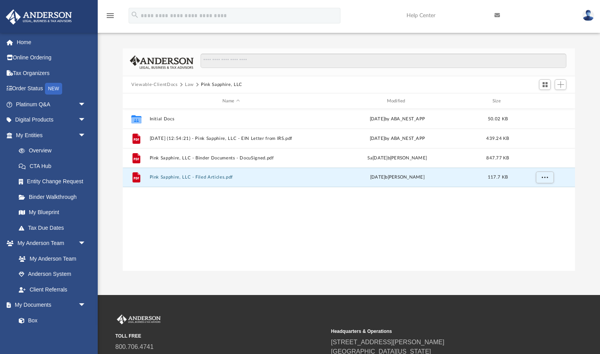
click at [190, 85] on button "Law" at bounding box center [189, 84] width 9 height 7
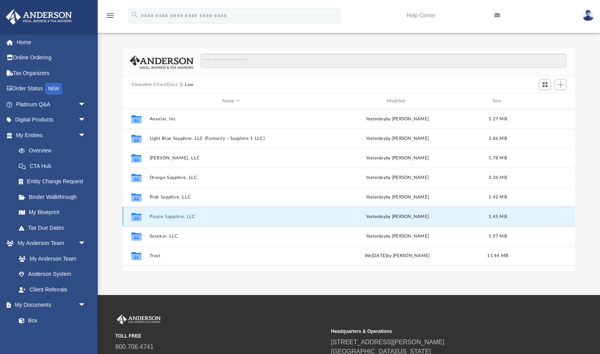
click at [177, 218] on button "Purple Sapphire, LLC" at bounding box center [231, 216] width 163 height 5
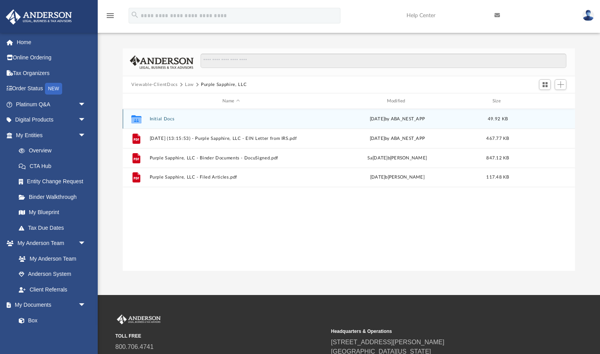
click at [161, 119] on button "Initial Docs" at bounding box center [231, 119] width 163 height 5
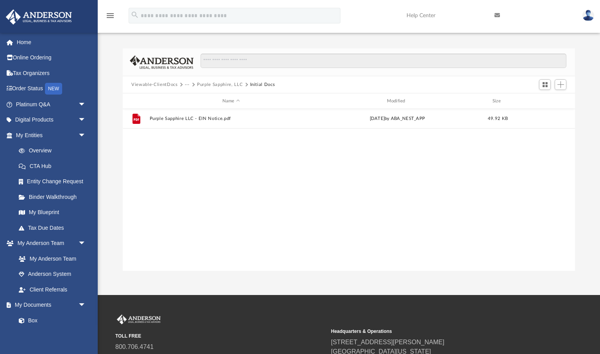
click at [186, 85] on button "···" at bounding box center [187, 84] width 5 height 7
click at [192, 101] on li "Law" at bounding box center [193, 98] width 9 height 8
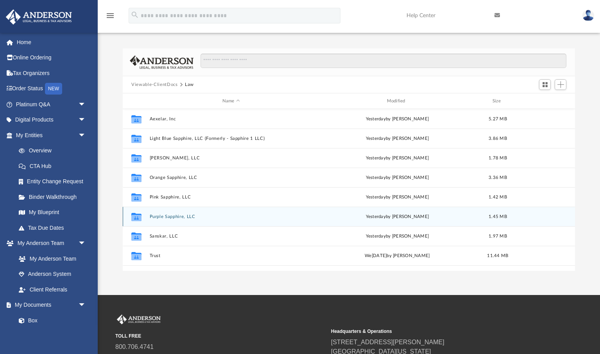
click at [178, 216] on button "Purple Sapphire, LLC" at bounding box center [231, 216] width 163 height 5
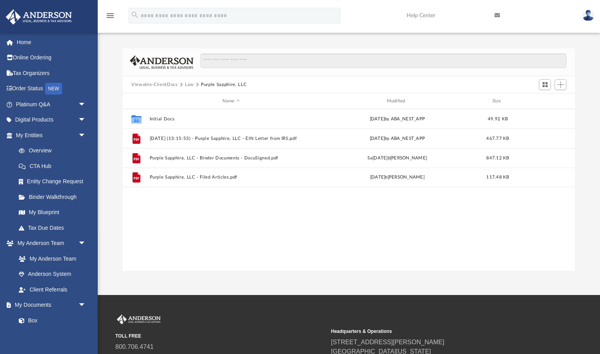
click at [190, 85] on button "Law" at bounding box center [189, 84] width 9 height 7
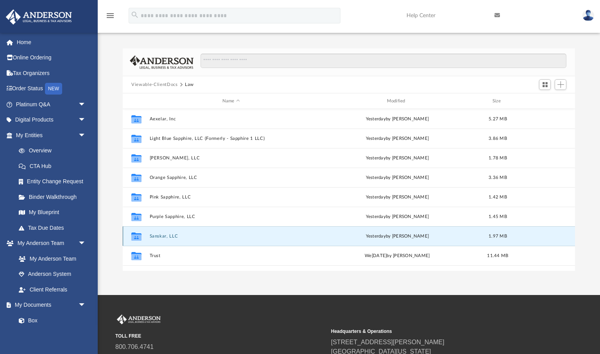
click at [167, 237] on button "Sanskar, LLC" at bounding box center [231, 236] width 163 height 5
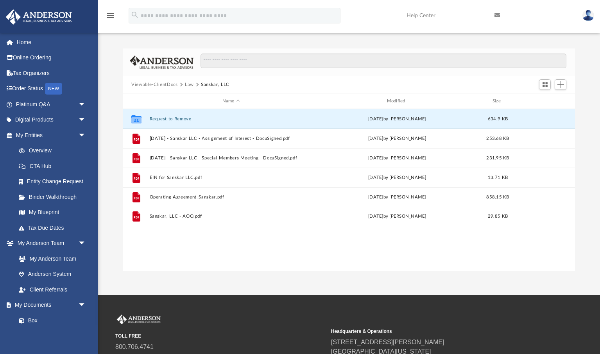
click at [171, 119] on button "Request to Remove" at bounding box center [231, 119] width 163 height 5
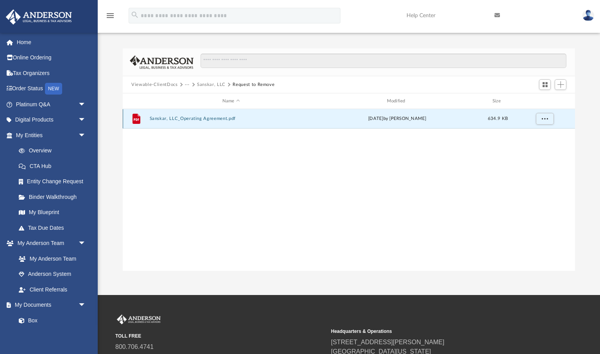
click at [220, 119] on button "Sanskar, LLC_Operating Agreement.pdf" at bounding box center [231, 118] width 163 height 5
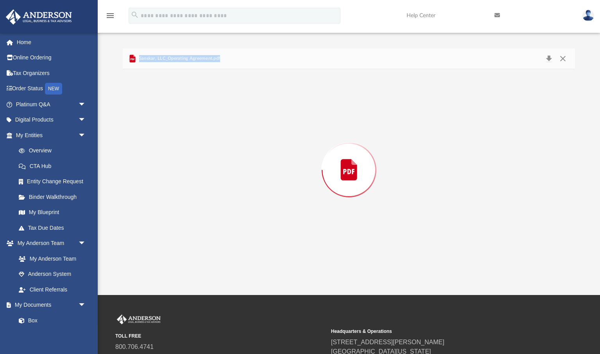
click at [220, 119] on div "Preview" at bounding box center [349, 170] width 453 height 202
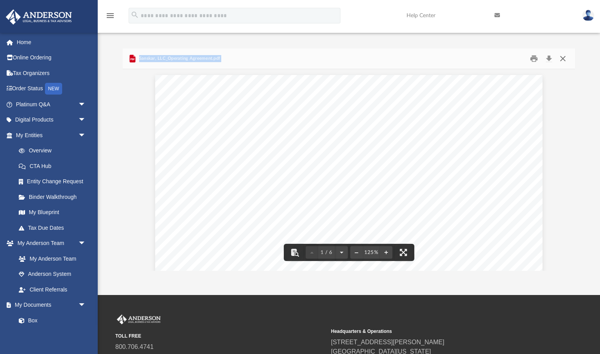
click at [564, 59] on button "Close" at bounding box center [563, 59] width 14 height 12
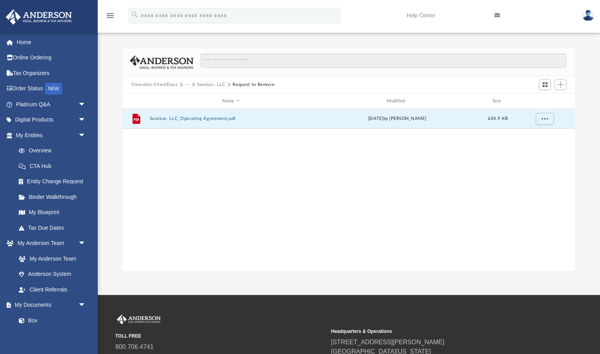
click at [188, 84] on button "···" at bounding box center [187, 84] width 5 height 7
click at [193, 100] on li "Law" at bounding box center [193, 98] width 9 height 8
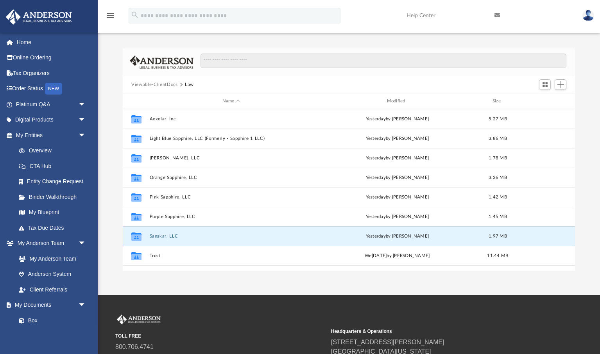
click at [166, 236] on button "Sanskar, LLC" at bounding box center [231, 236] width 163 height 5
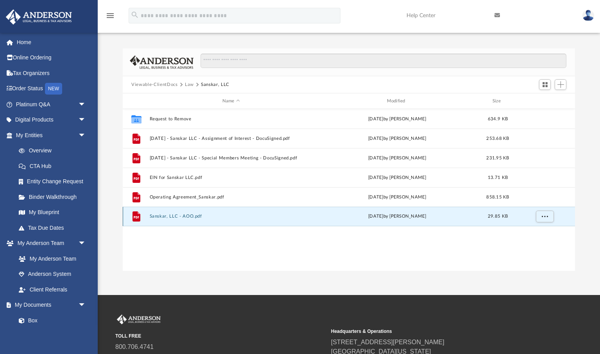
click at [191, 216] on button "Sanskar, LLC - AOO.pdf" at bounding box center [231, 216] width 163 height 5
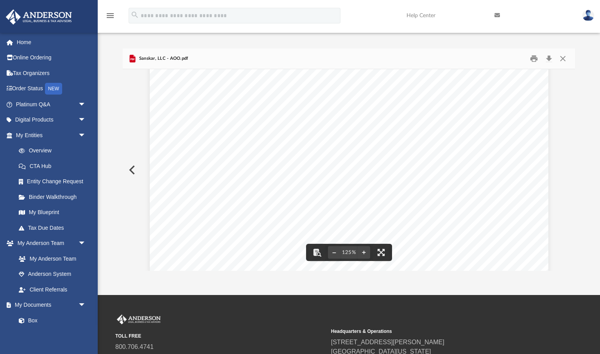
scroll to position [93, 0]
click at [562, 59] on button "Close" at bounding box center [563, 59] width 14 height 12
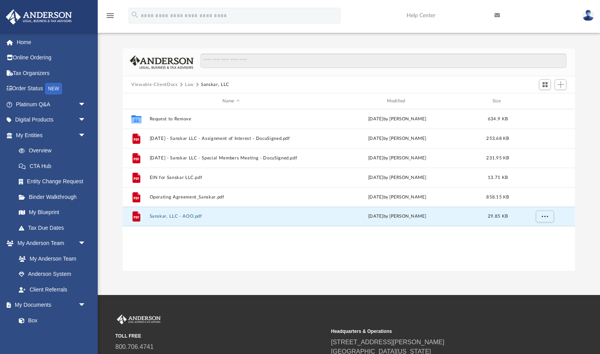
click at [187, 84] on button "Law" at bounding box center [189, 84] width 9 height 7
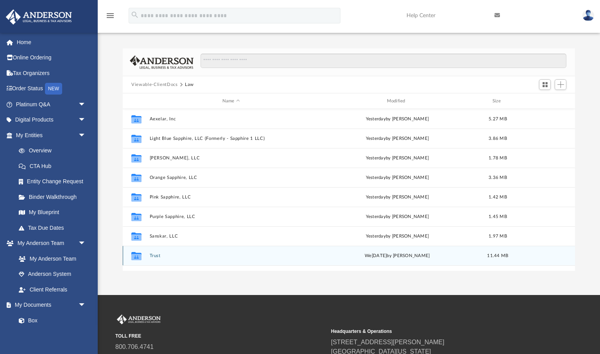
click at [158, 256] on button "Trust" at bounding box center [231, 255] width 163 height 5
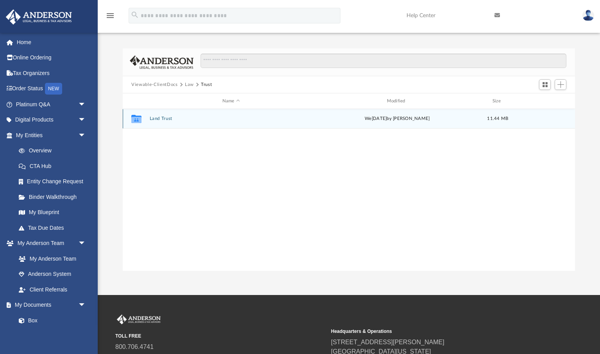
click at [166, 120] on button "Land Trust" at bounding box center [231, 118] width 163 height 5
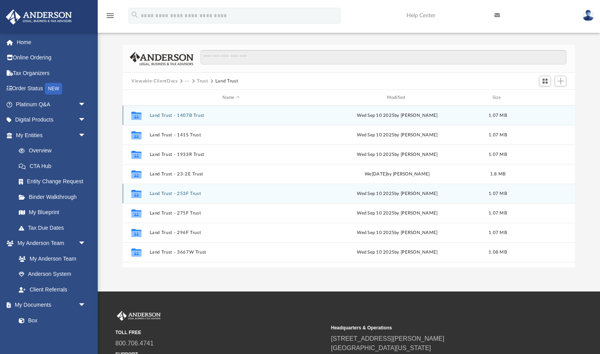
scroll to position [0, 0]
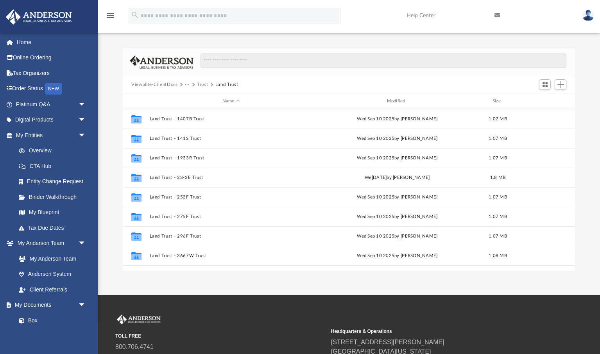
click at [187, 86] on button "···" at bounding box center [187, 84] width 5 height 7
click at [194, 99] on li "Law" at bounding box center [193, 98] width 9 height 8
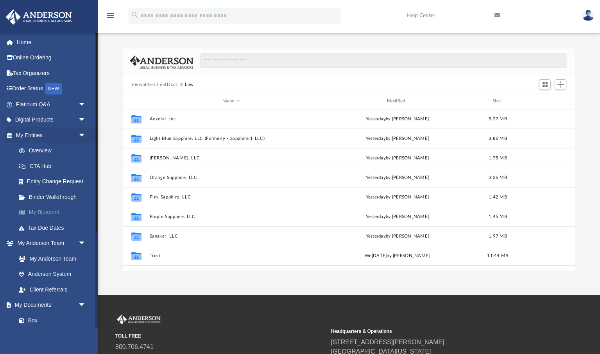
click at [49, 213] on link "My Blueprint" at bounding box center [54, 213] width 87 height 16
